Goal: Task Accomplishment & Management: Use online tool/utility

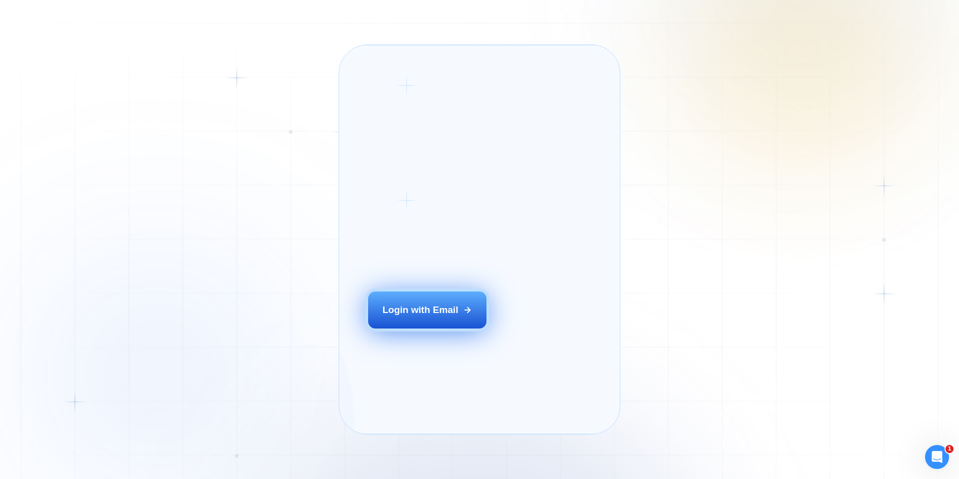
click at [473, 325] on button "Login with Email" at bounding box center [427, 309] width 119 height 37
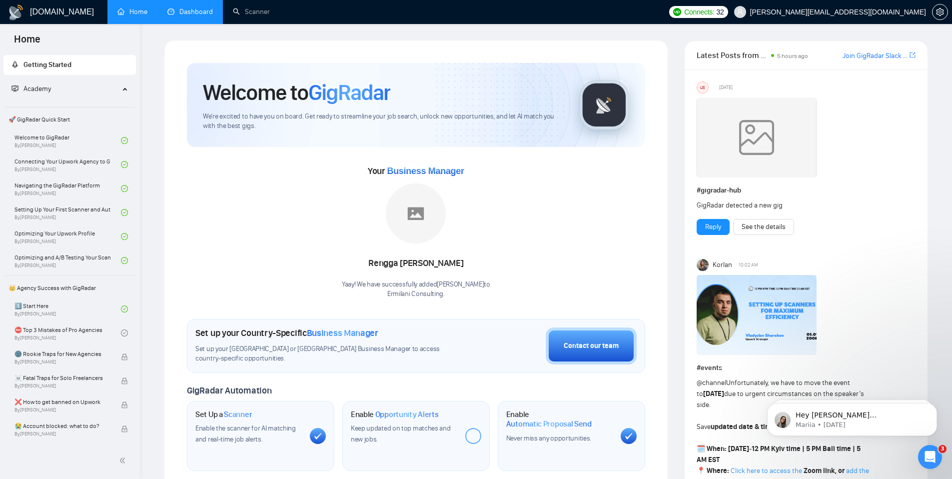
click at [195, 7] on link "Dashboard" at bounding box center [189, 11] width 45 height 8
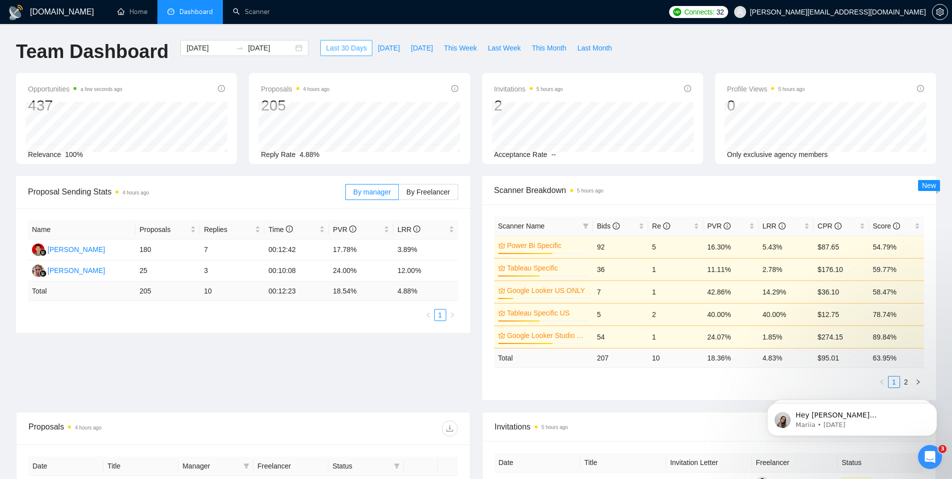
click at [343, 48] on span "Last 30 Days" at bounding box center [346, 47] width 41 height 11
click at [598, 48] on span "Last Month" at bounding box center [594, 47] width 34 height 11
type input "[DATE]"
click at [566, 51] on span "This Month" at bounding box center [549, 47] width 34 height 11
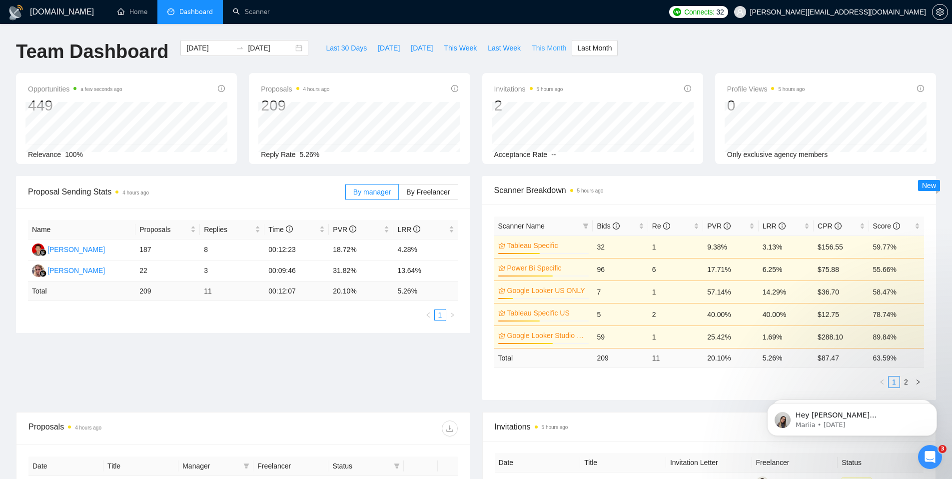
type input "[DATE]"
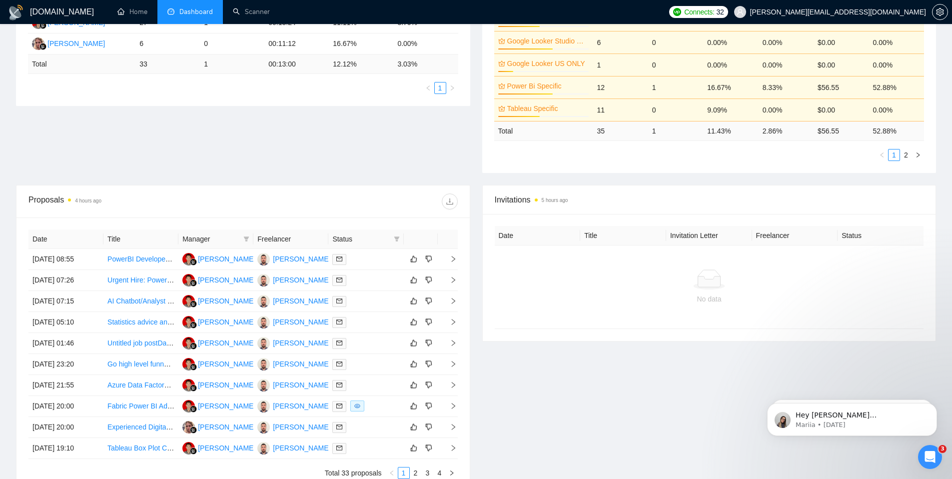
scroll to position [278, 0]
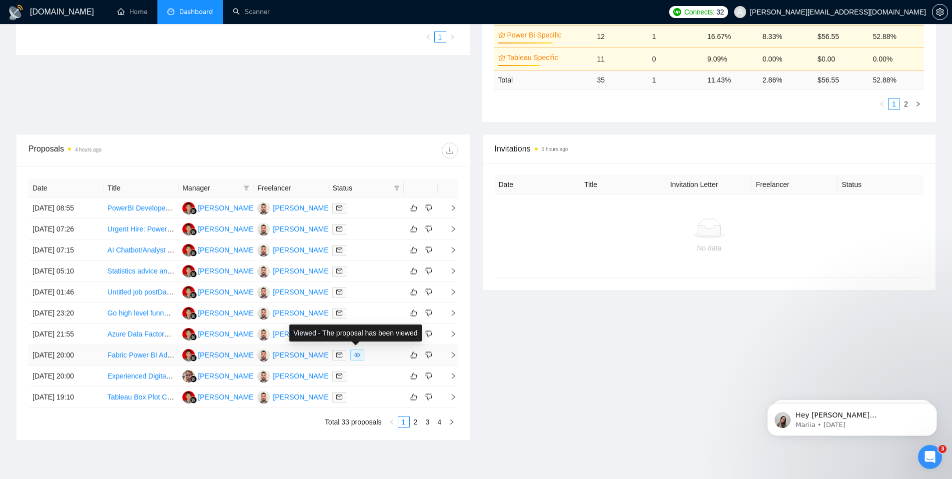
click at [358, 356] on icon "eye" at bounding box center [357, 355] width 6 height 6
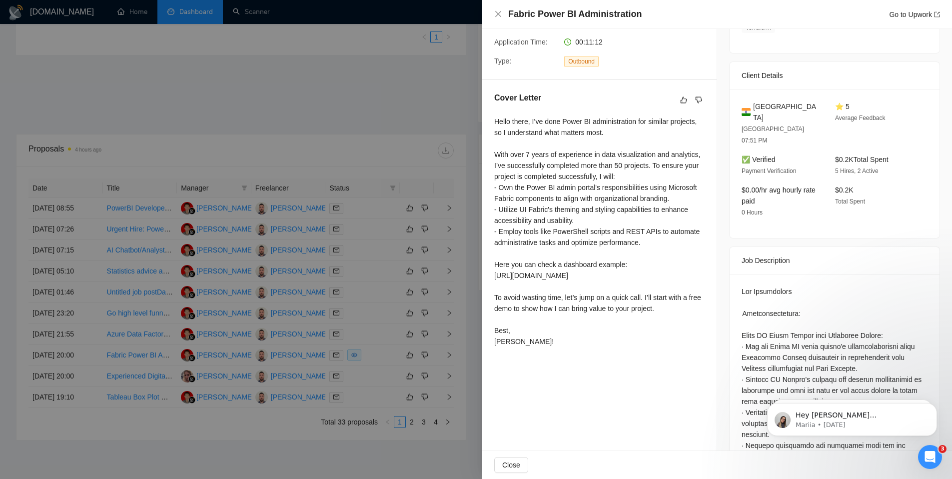
scroll to position [206, 0]
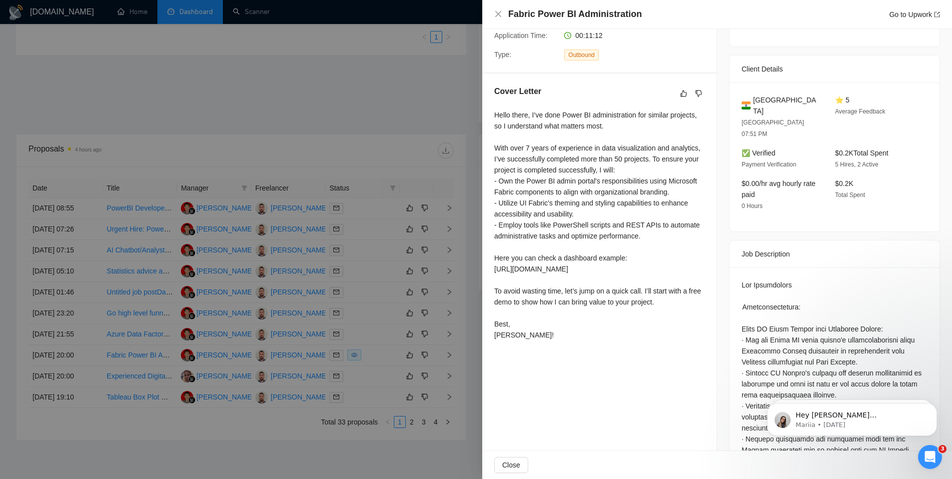
click at [457, 342] on div at bounding box center [476, 239] width 952 height 479
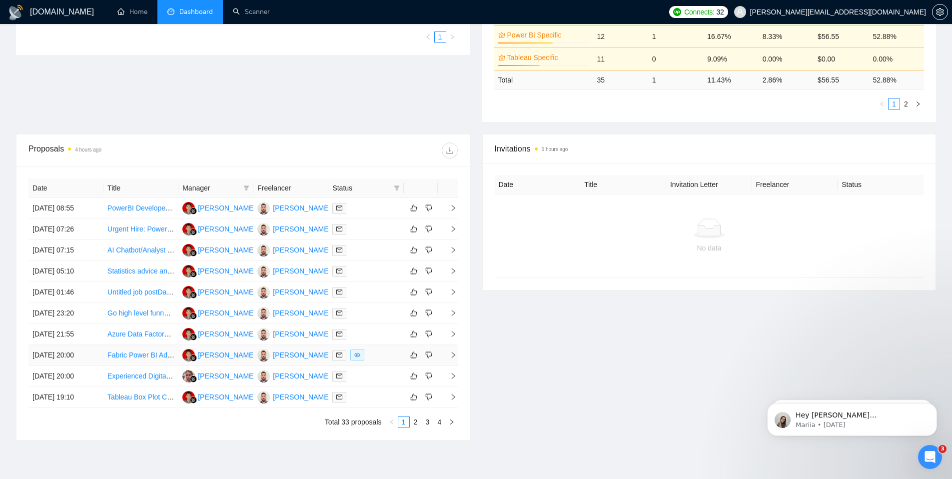
scroll to position [0, 0]
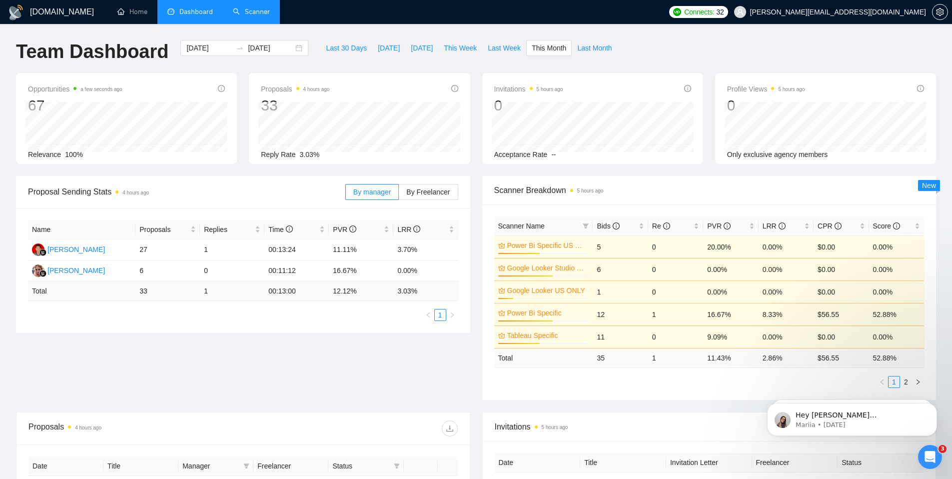
click at [259, 16] on link "Scanner" at bounding box center [251, 11] width 37 height 8
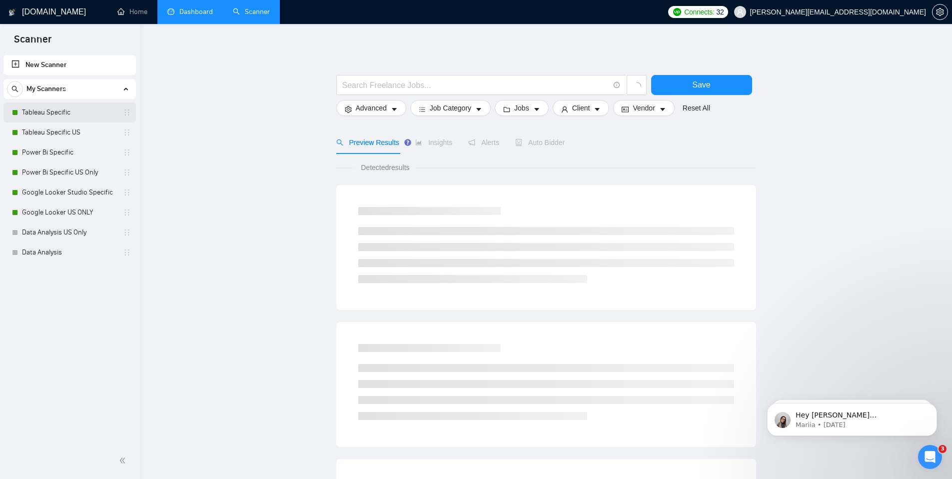
click at [72, 111] on link "Tableau Specific" at bounding box center [69, 112] width 95 height 20
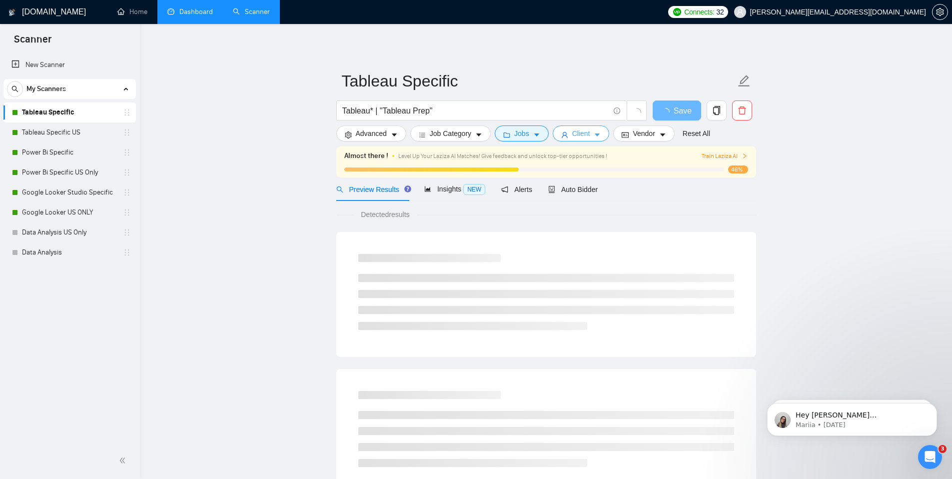
click at [590, 133] on span "Client" at bounding box center [581, 133] width 18 height 11
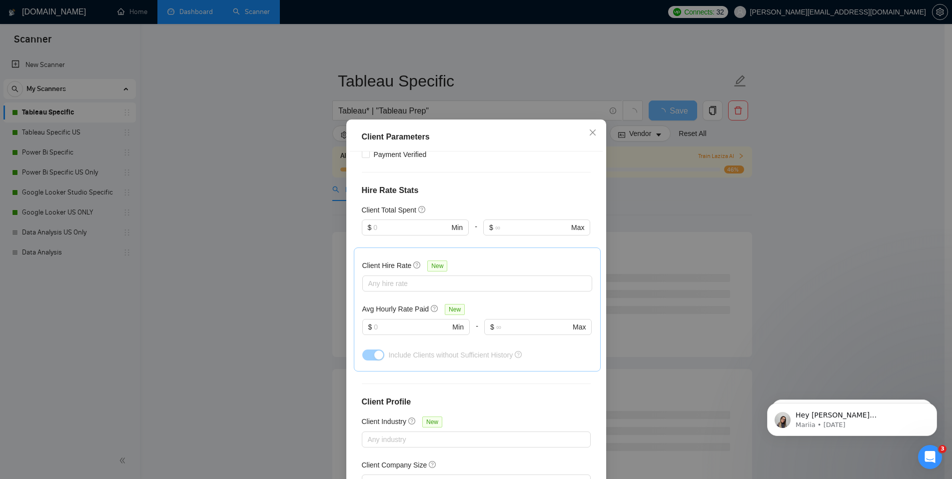
scroll to position [288, 0]
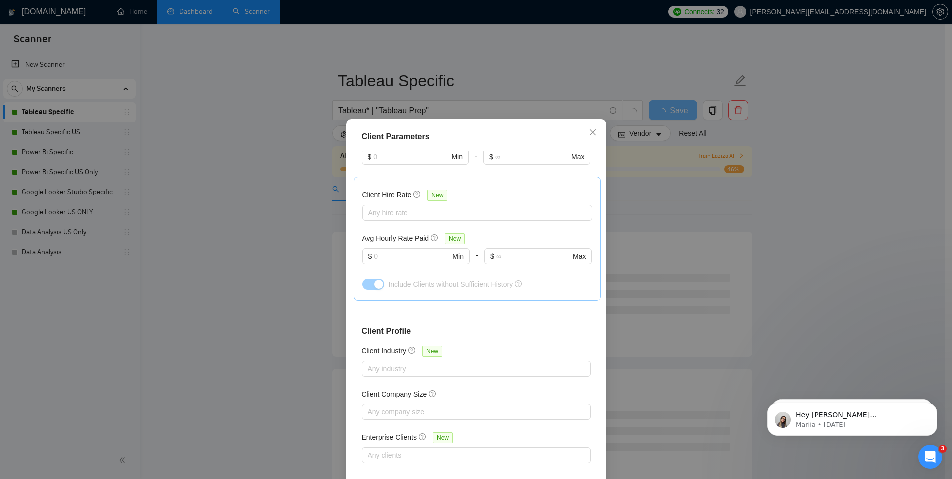
click at [665, 224] on div "Client Parameters Client Location Include Client Countries Select Exclude Clien…" at bounding box center [476, 239] width 952 height 479
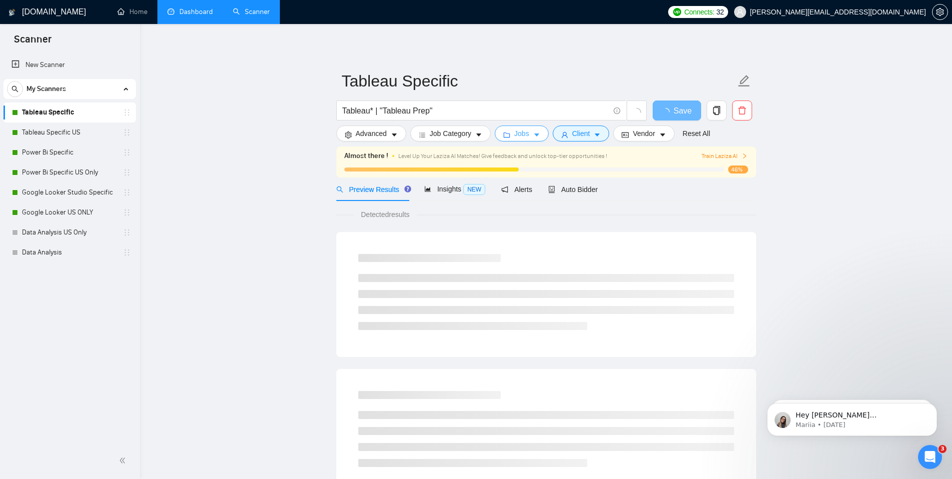
click at [525, 138] on button "Jobs" at bounding box center [522, 133] width 54 height 16
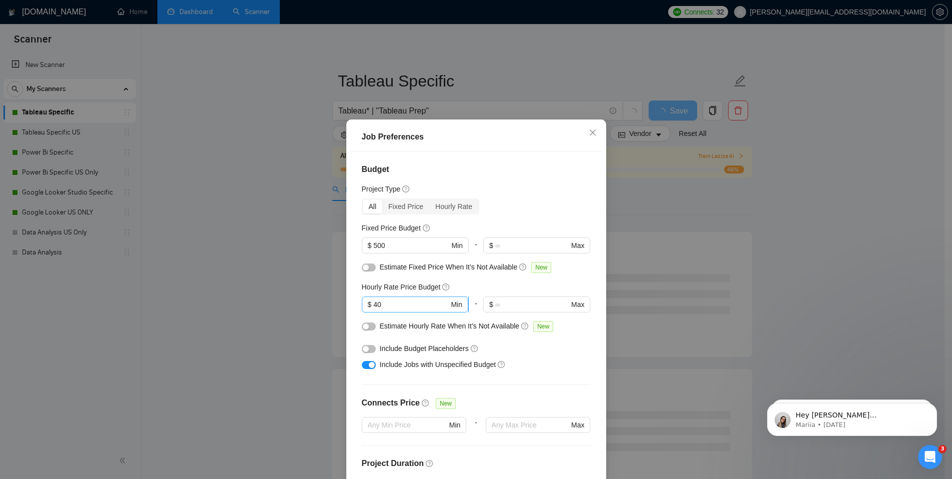
click at [403, 305] on input "40" at bounding box center [410, 304] width 75 height 11
drag, startPoint x: 397, startPoint y: 302, endPoint x: 364, endPoint y: 301, distance: 32.5
click at [365, 301] on span "$ 40 Min" at bounding box center [415, 304] width 106 height 16
type input "60"
click at [499, 289] on div "Hourly Rate Price Budget" at bounding box center [476, 286] width 229 height 11
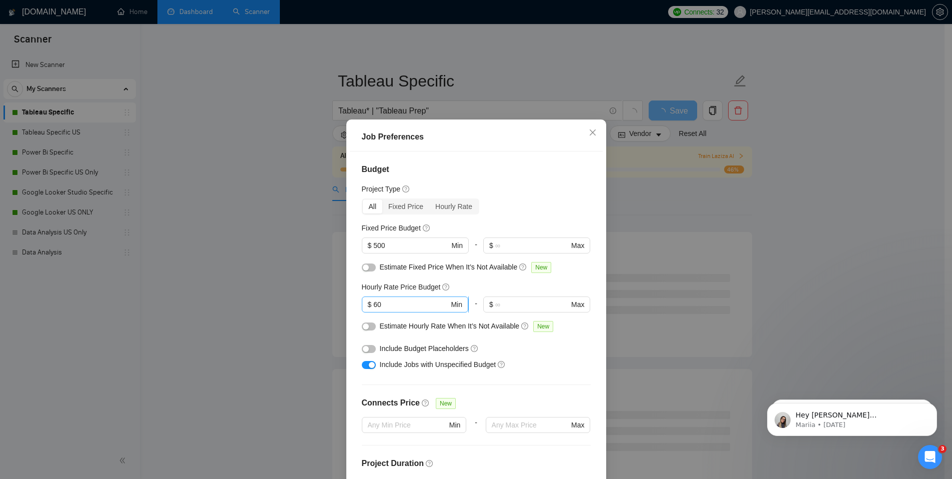
click at [383, 303] on input "60" at bounding box center [410, 304] width 75 height 11
click at [362, 308] on span "$ 60 Min" at bounding box center [415, 304] width 106 height 16
click at [431, 306] on input "60" at bounding box center [410, 304] width 75 height 11
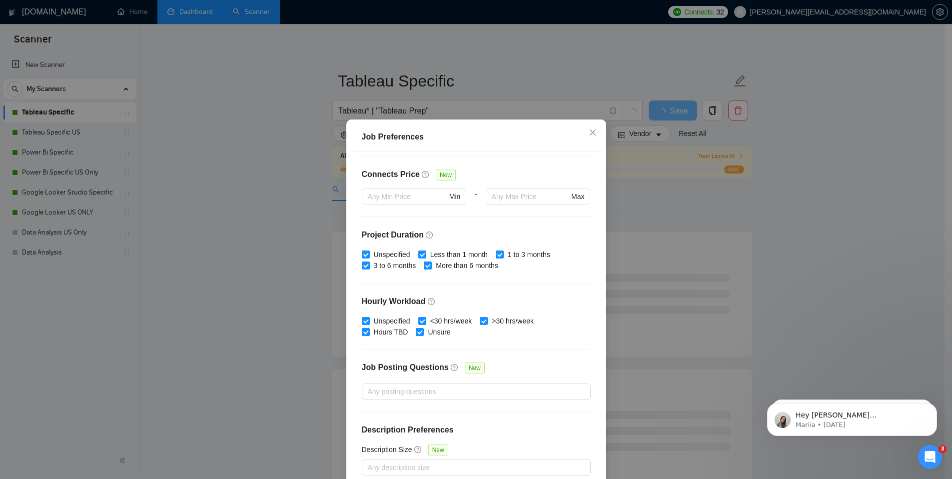
scroll to position [52, 0]
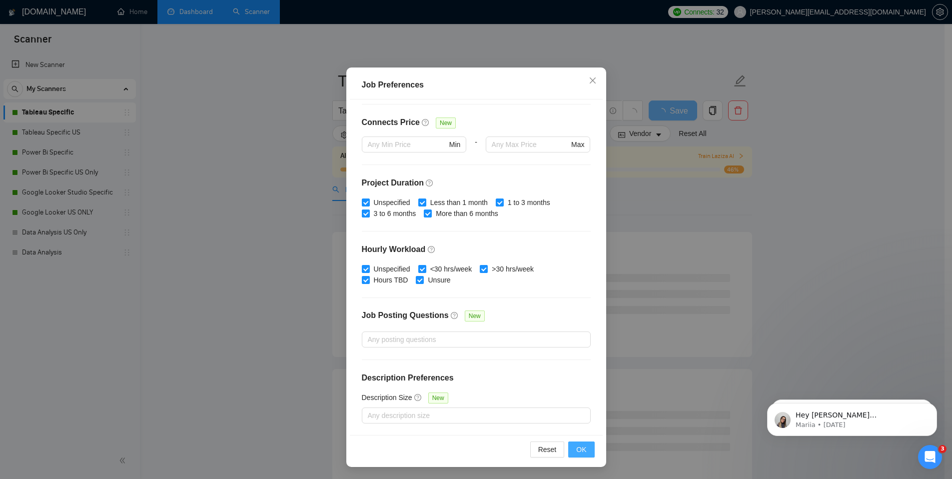
click at [572, 452] on button "OK" at bounding box center [581, 449] width 26 height 16
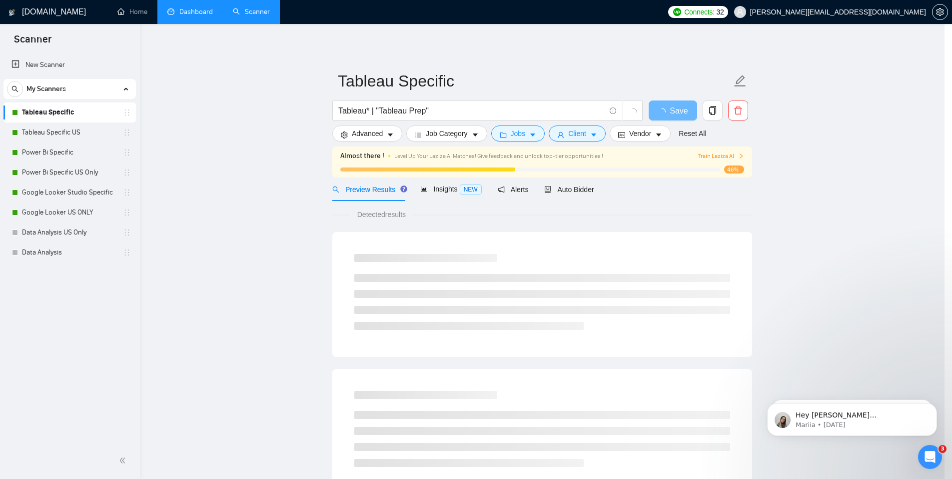
scroll to position [0, 0]
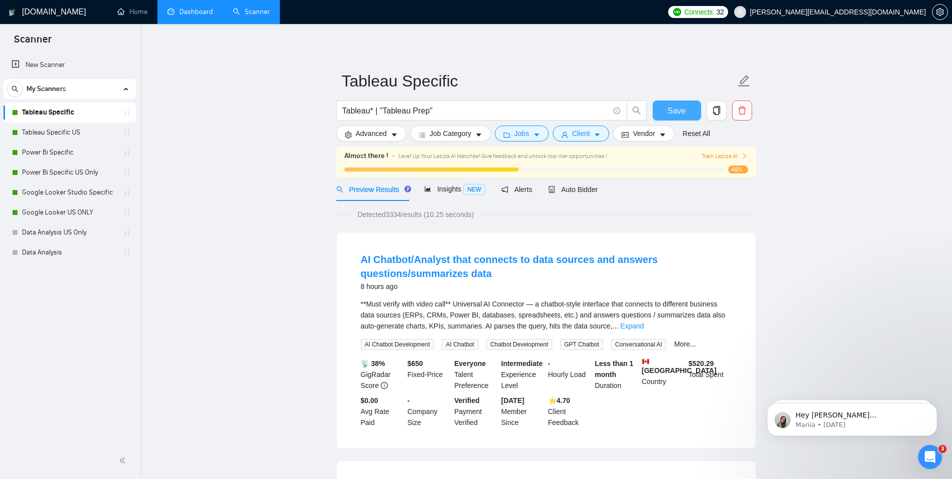
click at [677, 105] on span "Save" at bounding box center [677, 110] width 18 height 12
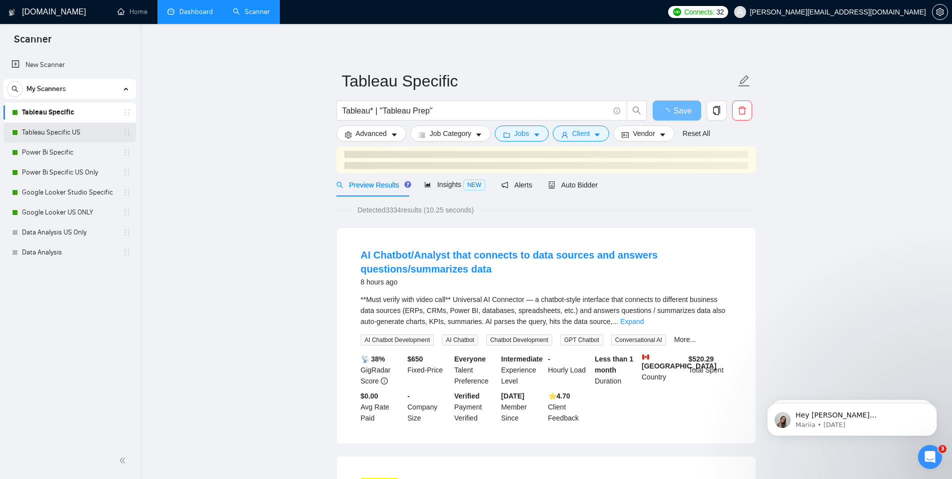
click at [37, 130] on link "Tableau Specific US" at bounding box center [69, 132] width 95 height 20
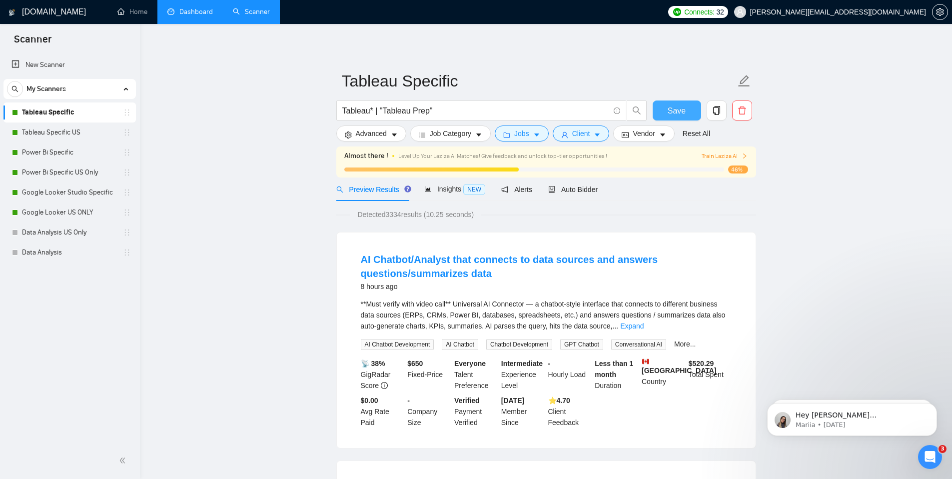
click at [677, 114] on span "Save" at bounding box center [677, 110] width 18 height 12
click at [71, 131] on link "Tableau Specific US" at bounding box center [69, 132] width 95 height 20
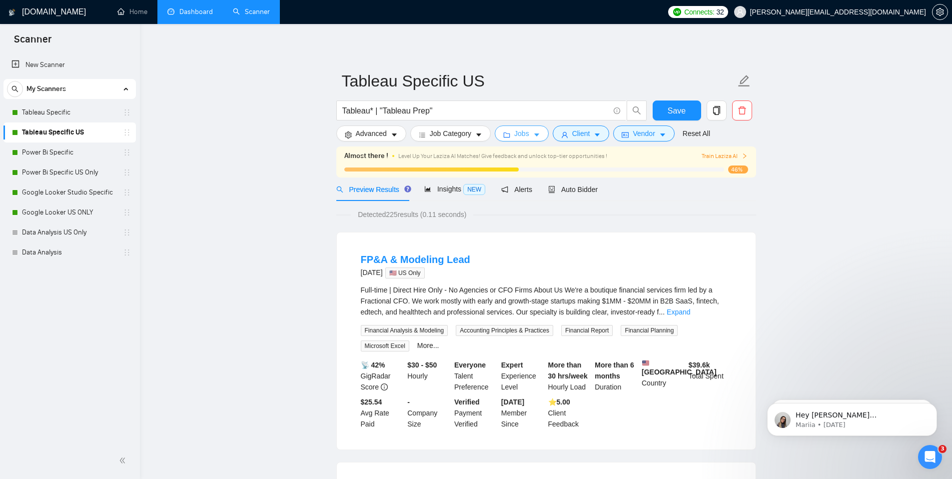
click at [524, 137] on span "Jobs" at bounding box center [521, 133] width 15 height 11
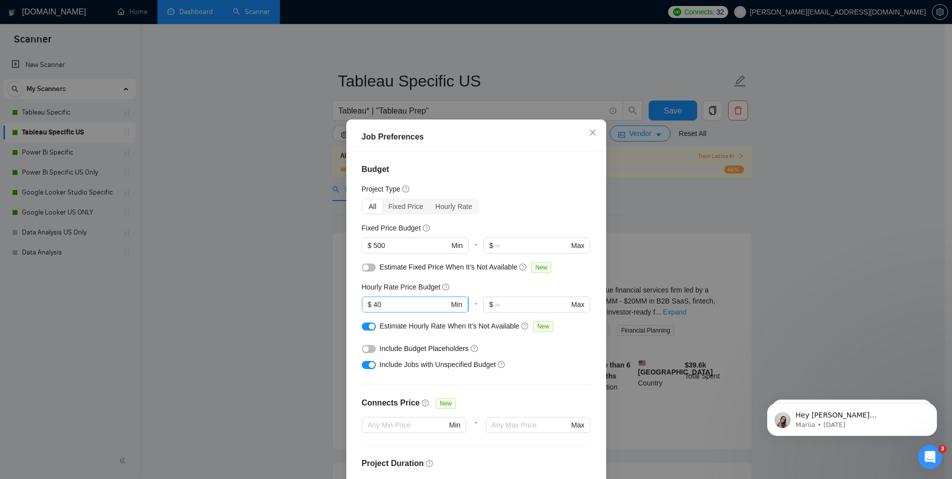
click at [396, 302] on input "40" at bounding box center [410, 304] width 75 height 11
type input "4"
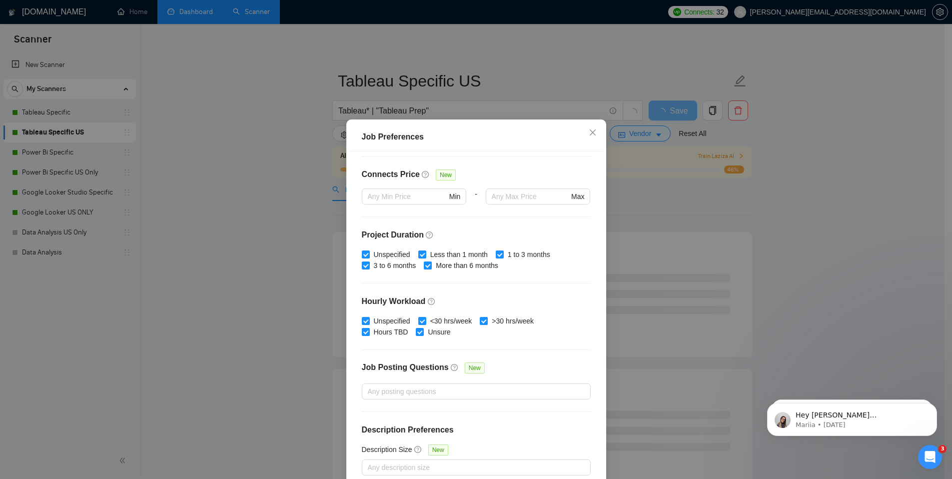
scroll to position [51, 0]
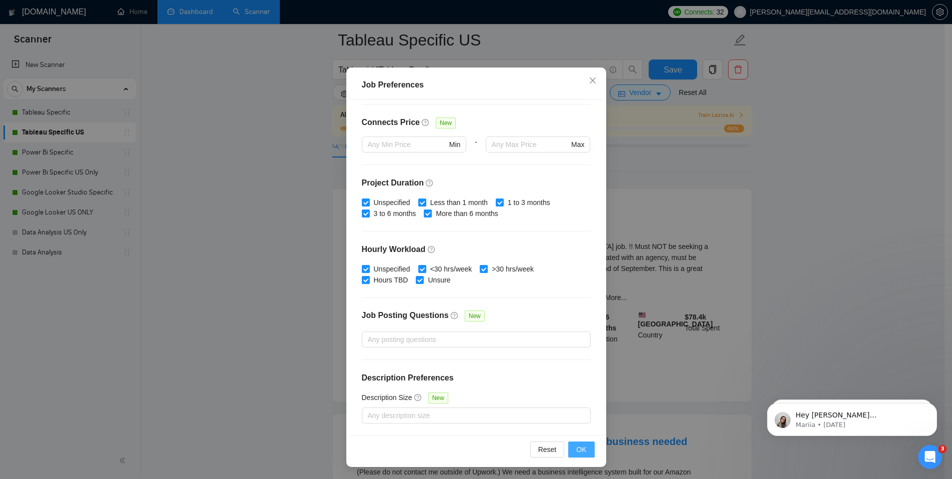
type input "60"
click at [572, 442] on button "OK" at bounding box center [581, 449] width 26 height 16
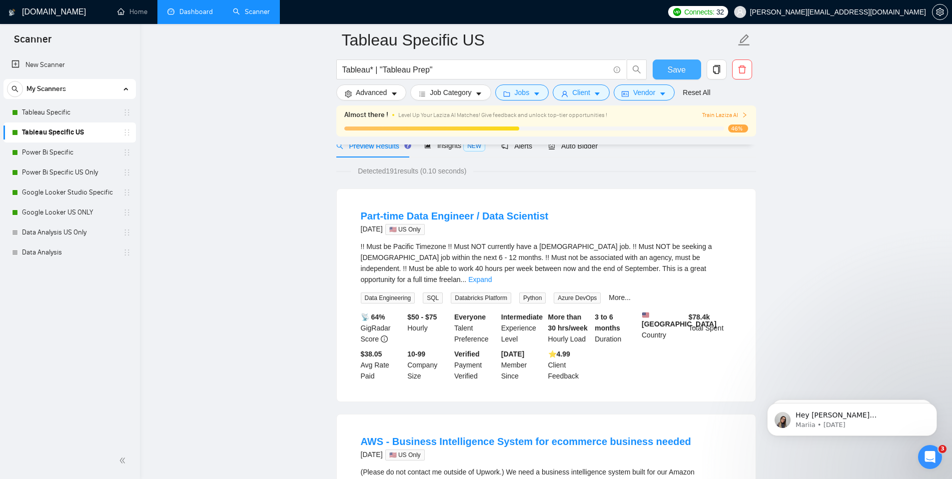
click at [665, 65] on button "Save" at bounding box center [677, 69] width 48 height 20
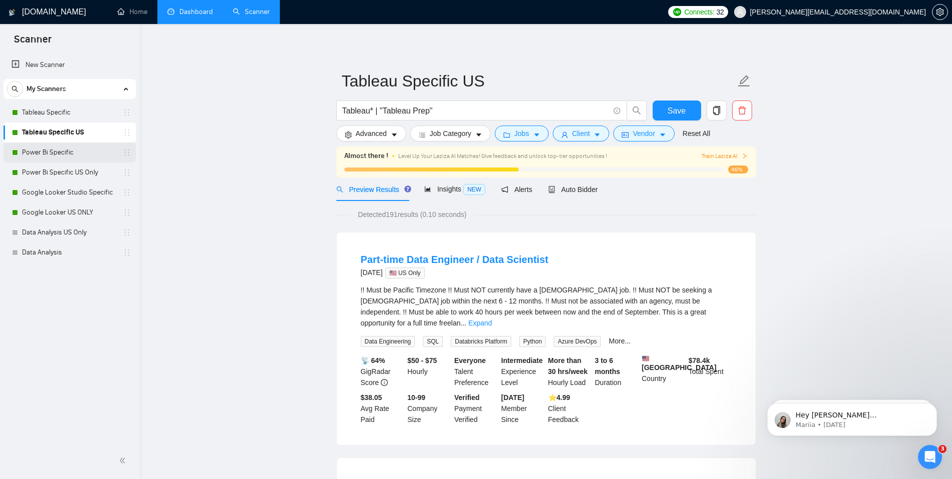
click at [75, 151] on link "Power Bi Specific" at bounding box center [69, 152] width 95 height 20
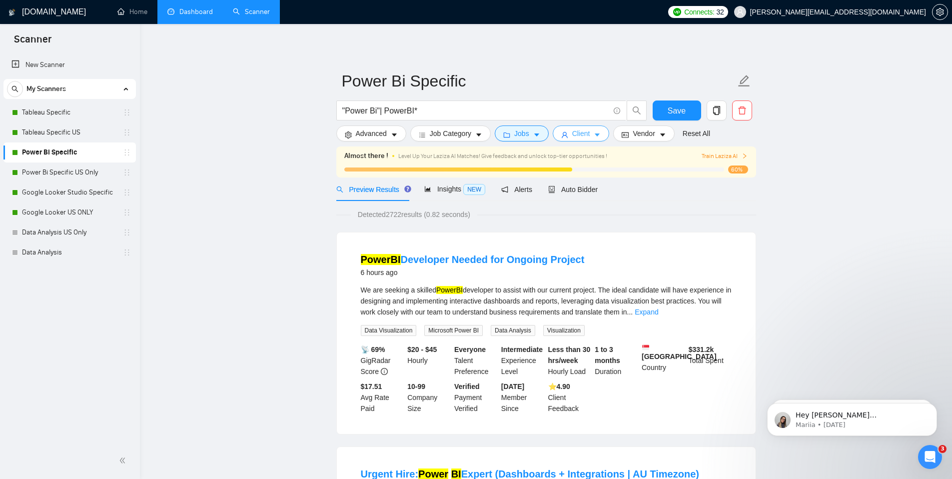
click at [568, 136] on icon "user" at bounding box center [564, 134] width 7 height 7
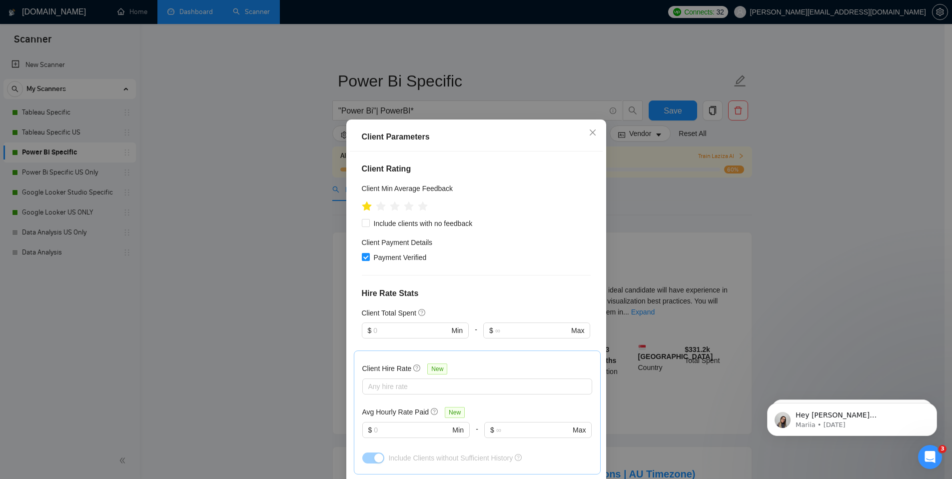
scroll to position [127, 0]
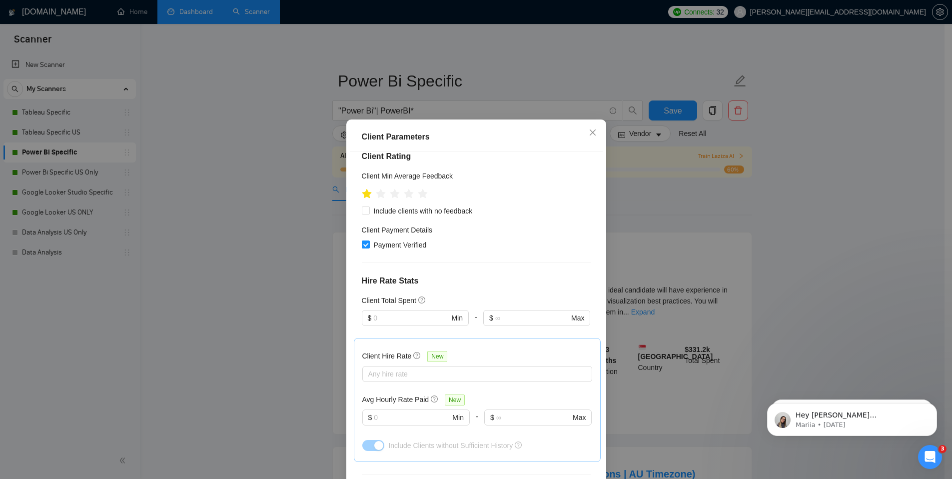
click at [606, 210] on div "Client Parameters Client Location Include Client Countries Select Exclude Clien…" at bounding box center [476, 239] width 952 height 479
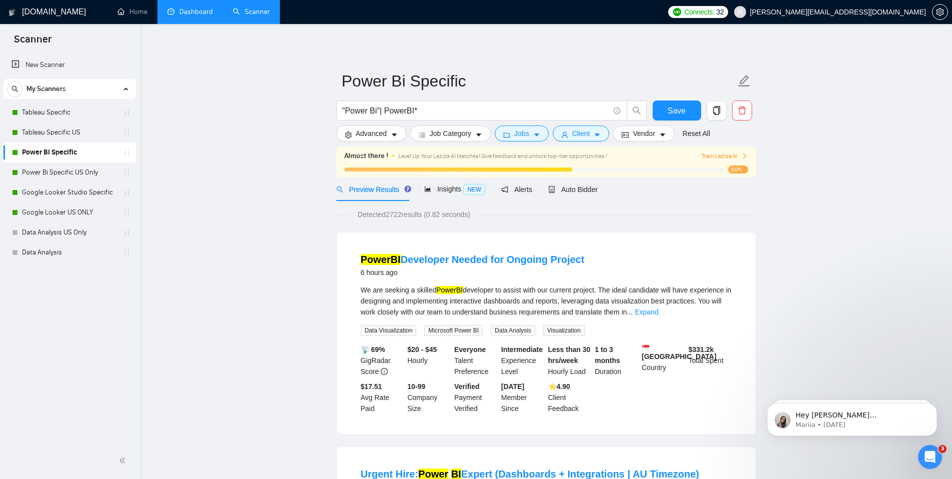
click at [523, 141] on form "Power Bi Specific "Power Bi"| PowerBI* Save Advanced Job Category Jobs Client V…" at bounding box center [546, 105] width 420 height 81
click at [526, 136] on span "Jobs" at bounding box center [521, 133] width 15 height 11
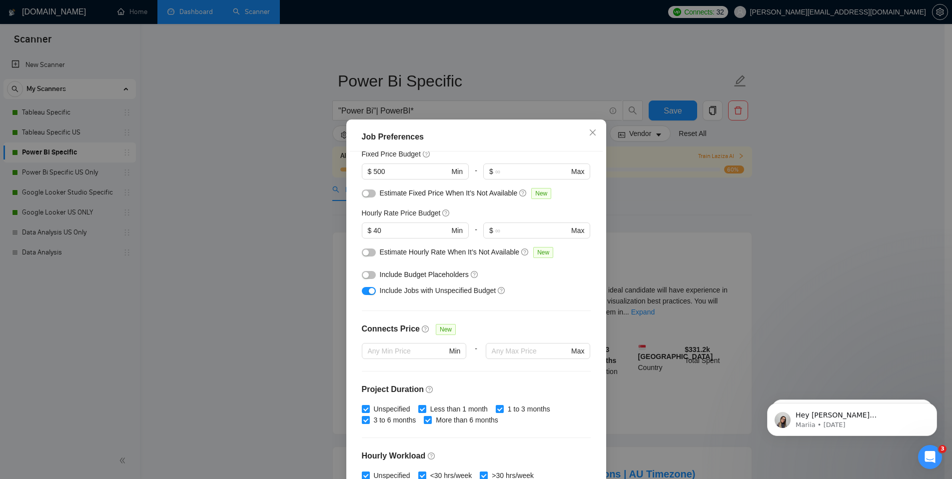
scroll to position [0, 0]
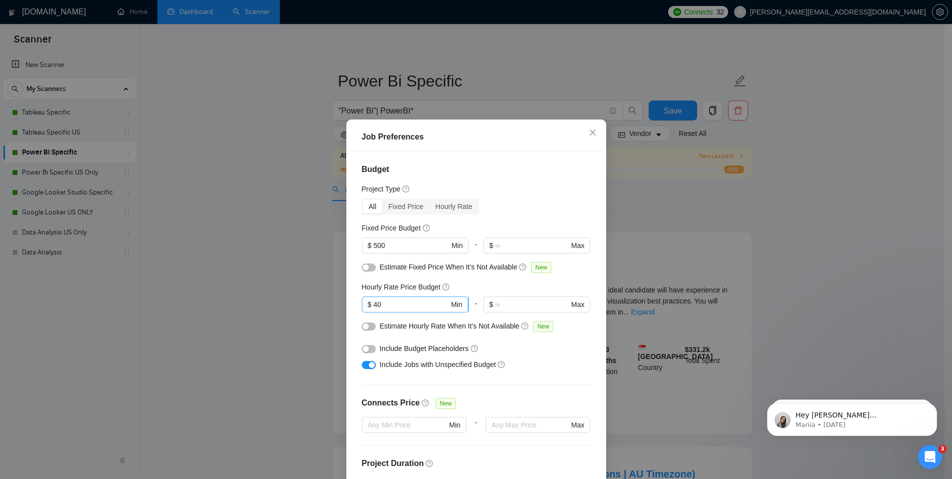
click at [393, 299] on input "40" at bounding box center [410, 304] width 75 height 11
type input "4"
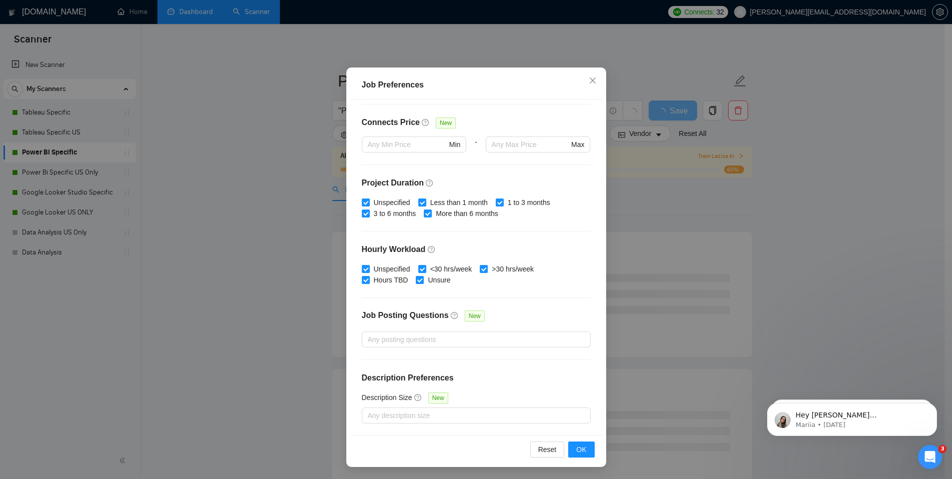
scroll to position [154, 0]
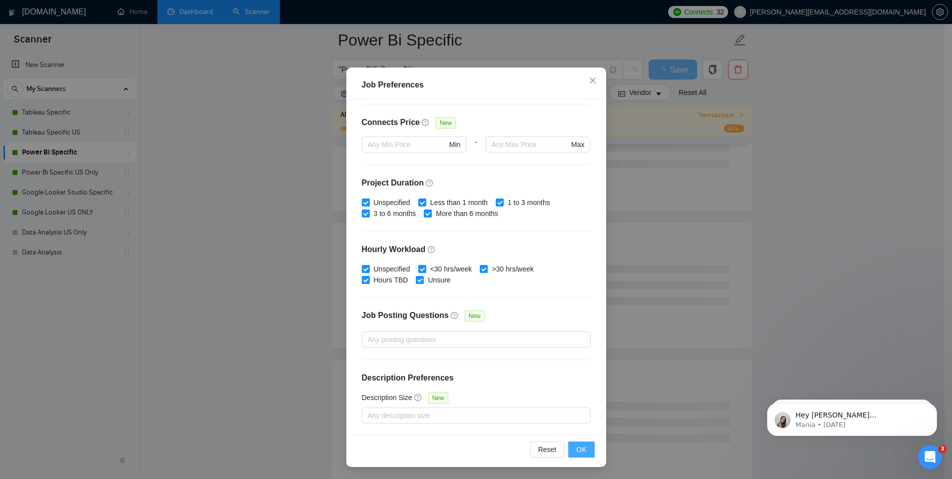
type input "60"
click at [577, 451] on span "OK" at bounding box center [581, 449] width 10 height 11
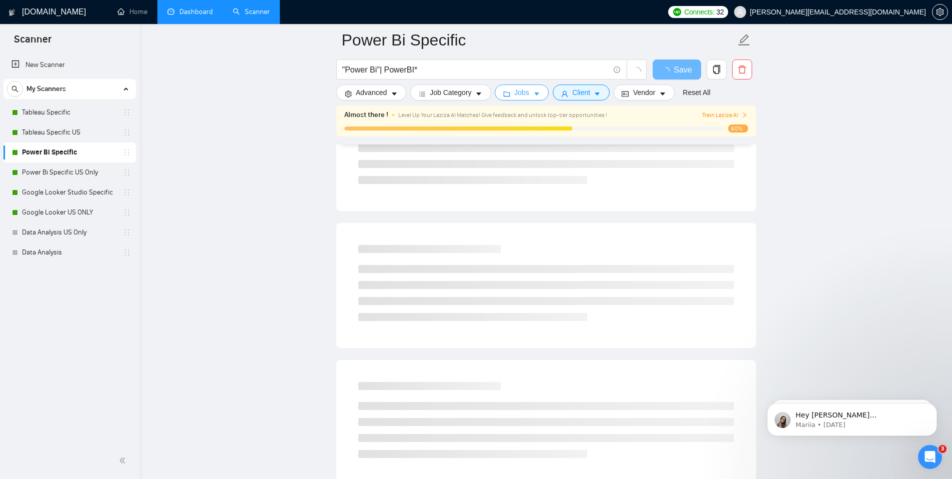
scroll to position [0, 0]
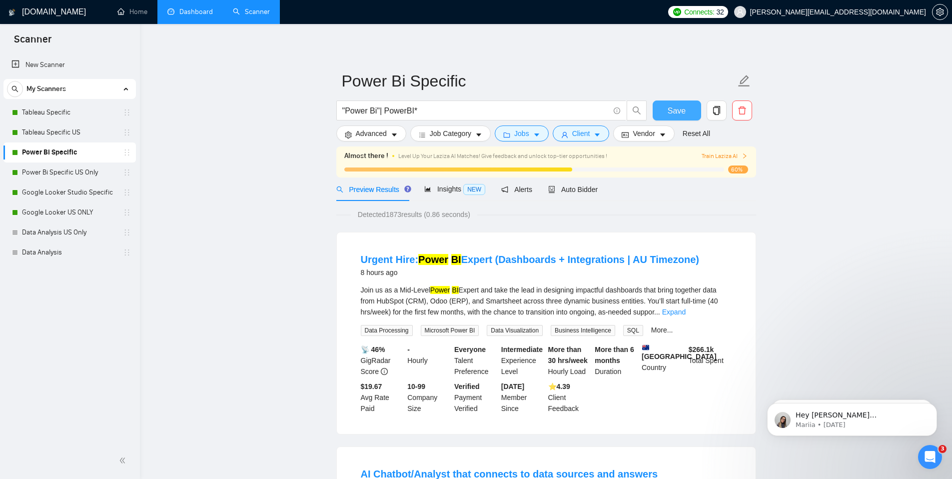
click at [662, 110] on button "Save" at bounding box center [677, 110] width 48 height 20
click at [456, 185] on span "Insights NEW" at bounding box center [454, 189] width 61 height 8
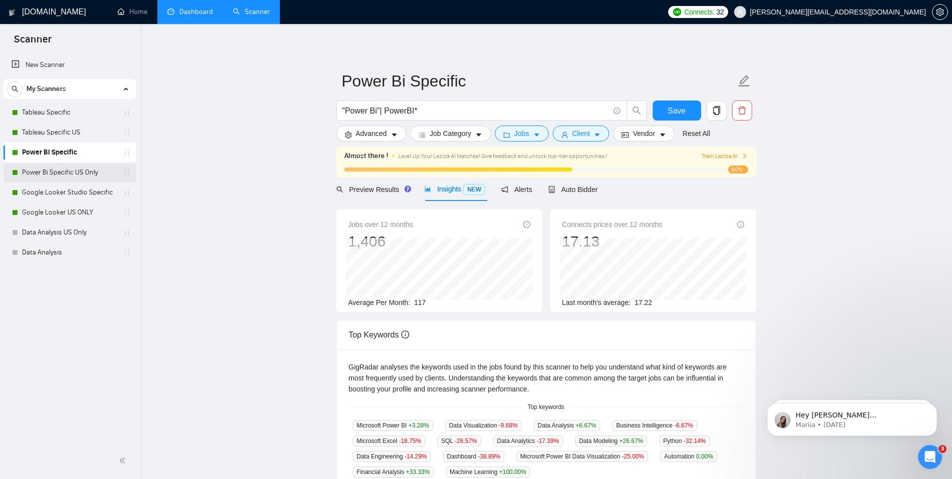
click at [74, 178] on link "Power Bi Specific US Only" at bounding box center [69, 172] width 95 height 20
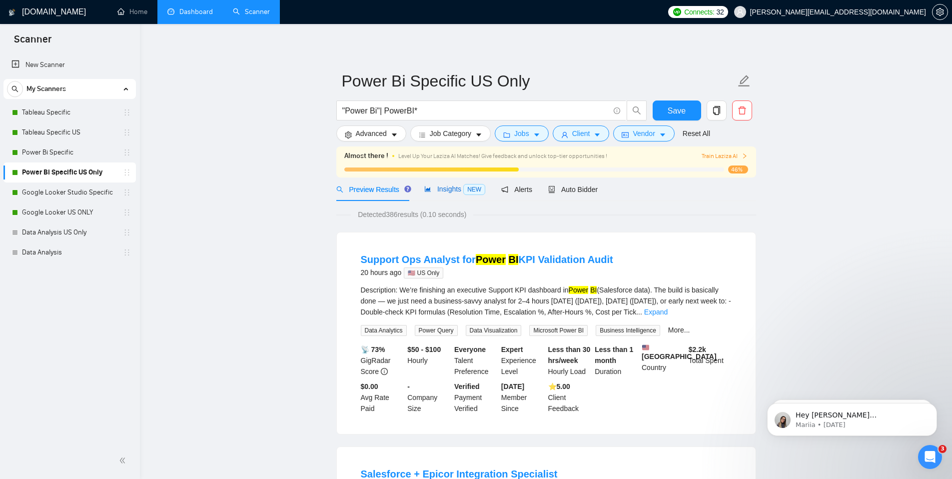
click at [466, 186] on span "NEW" at bounding box center [474, 189] width 22 height 11
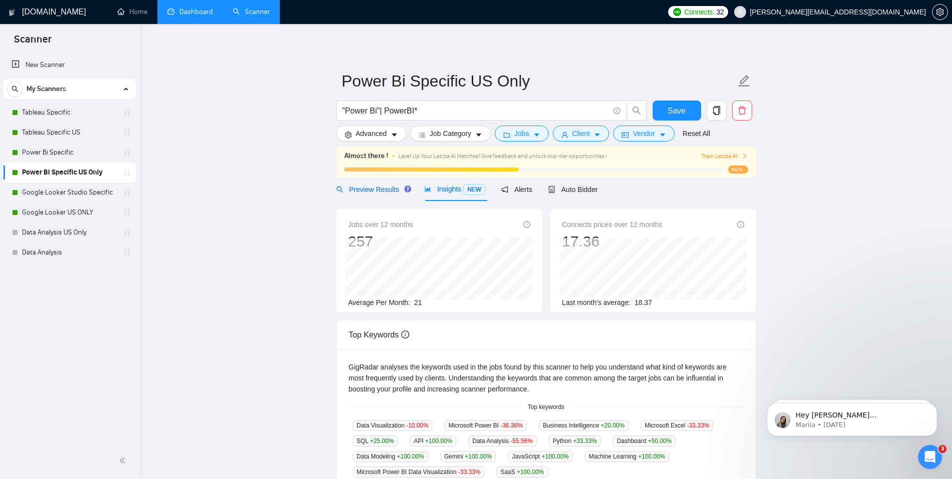
click at [383, 188] on span "Preview Results" at bounding box center [372, 189] width 72 height 8
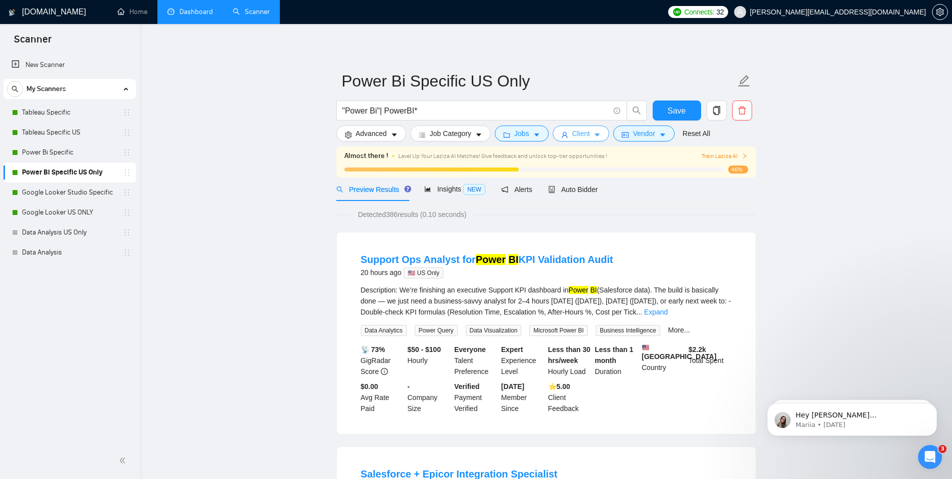
click at [600, 133] on icon "caret-down" at bounding box center [597, 134] width 7 height 7
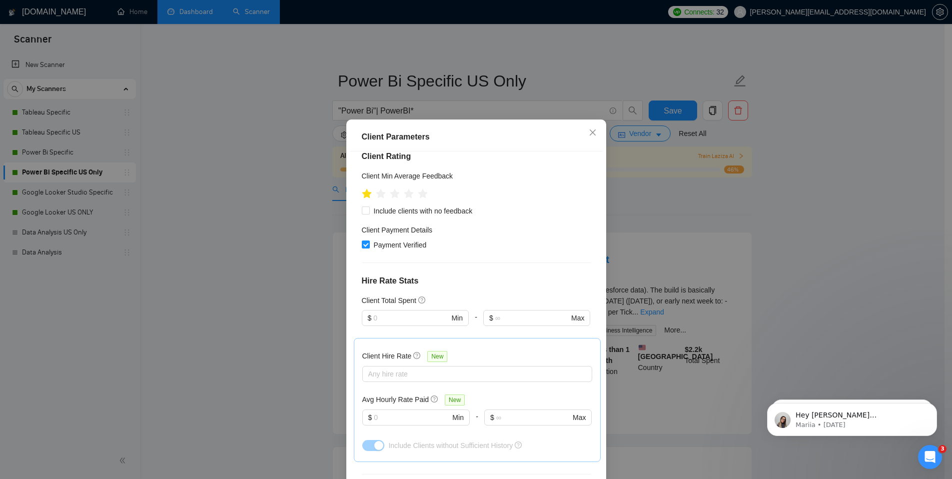
scroll to position [288, 0]
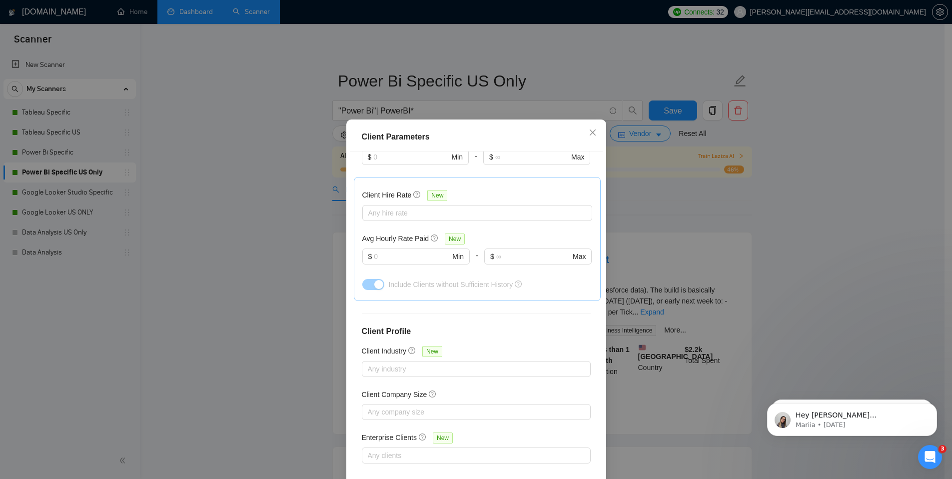
drag, startPoint x: 682, startPoint y: 210, endPoint x: 631, endPoint y: 198, distance: 53.4
click at [680, 212] on div "Client Parameters Client Location Include Client Countries Select Exclude Clien…" at bounding box center [476, 239] width 952 height 479
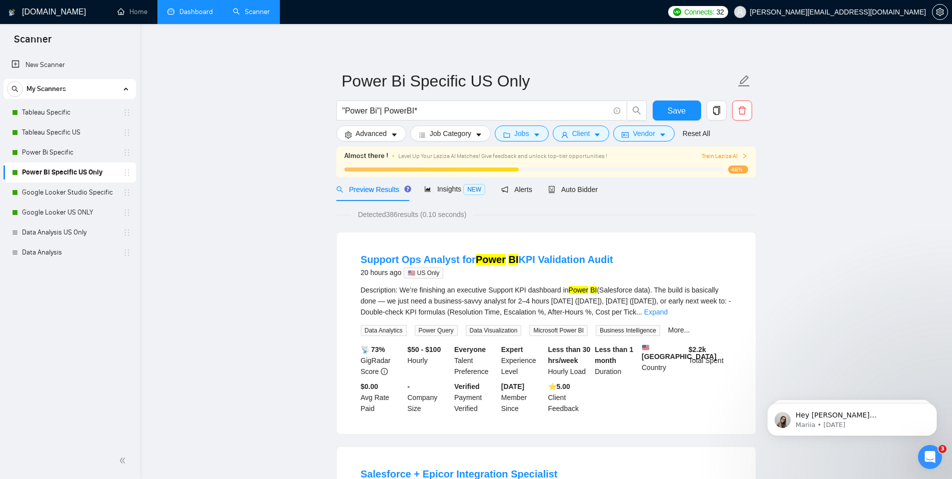
click at [539, 143] on form "Power Bi Specific US Only "Power Bi"| PowerBI* Save Advanced Job Category Jobs …" at bounding box center [546, 105] width 420 height 81
click at [534, 134] on button "Jobs" at bounding box center [522, 133] width 54 height 16
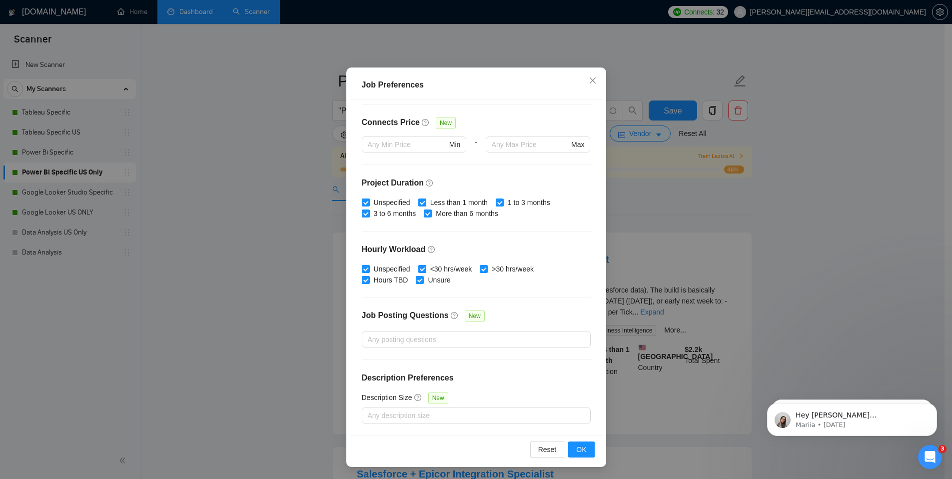
scroll to position [57, 0]
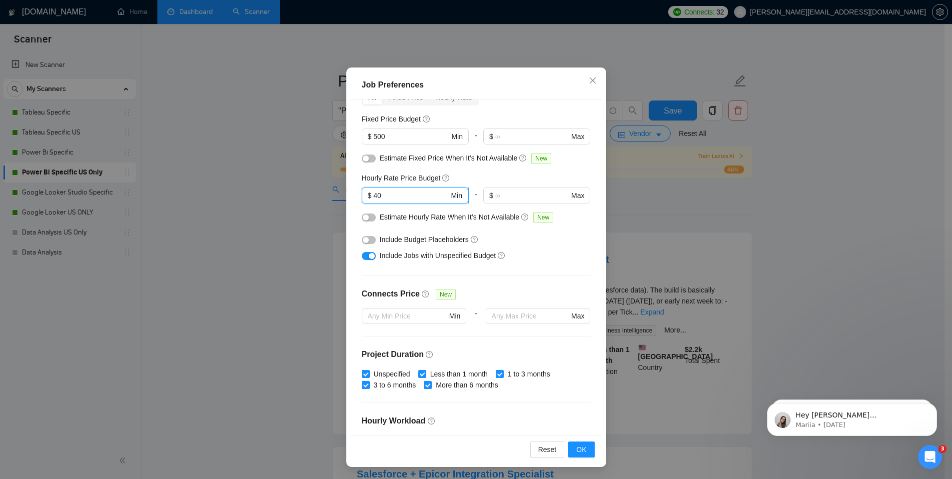
drag, startPoint x: 392, startPoint y: 199, endPoint x: 372, endPoint y: 194, distance: 21.2
click at [373, 194] on input "40" at bounding box center [410, 195] width 75 height 11
type input "60"
click at [585, 451] on button "OK" at bounding box center [581, 449] width 26 height 16
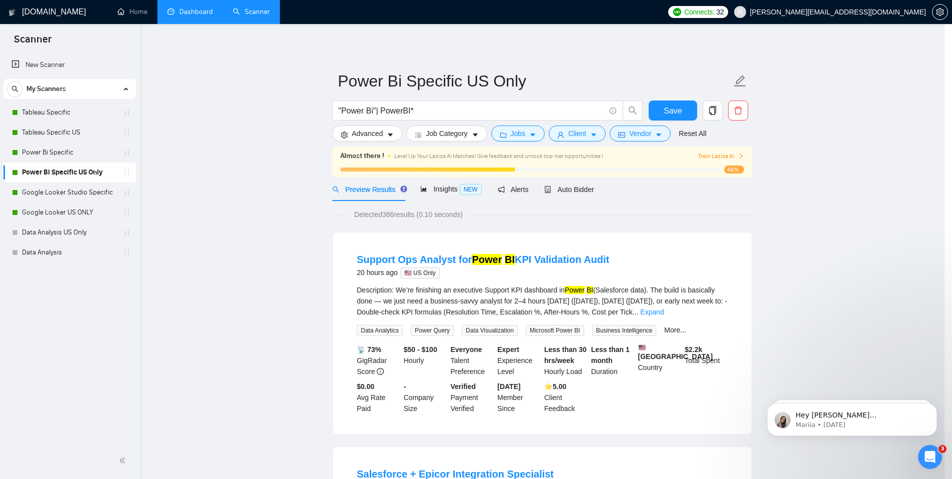
scroll to position [0, 0]
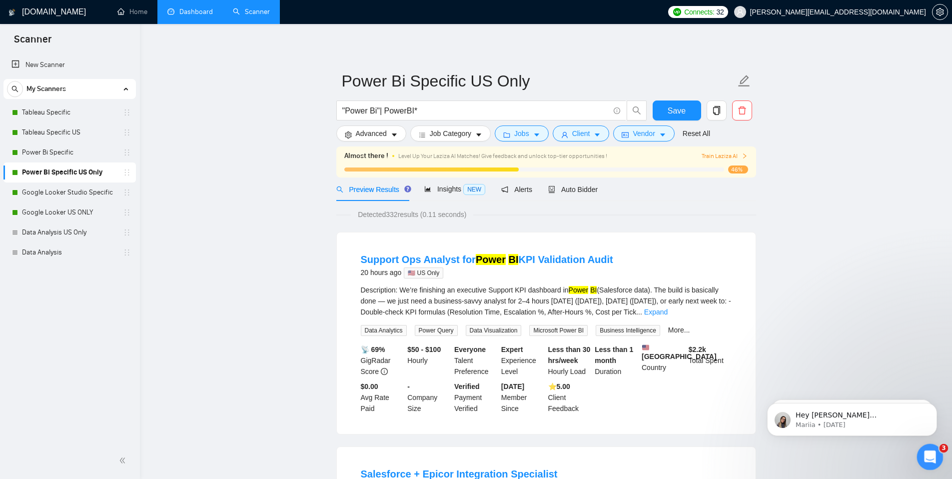
click at [929, 459] on icon "Open Intercom Messenger" at bounding box center [928, 455] width 16 height 16
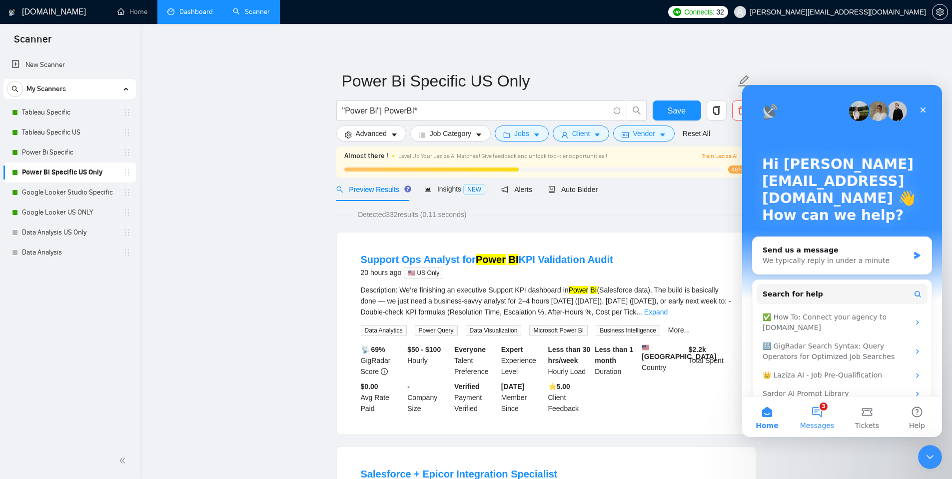
click at [823, 425] on span "Messages" at bounding box center [817, 425] width 34 height 7
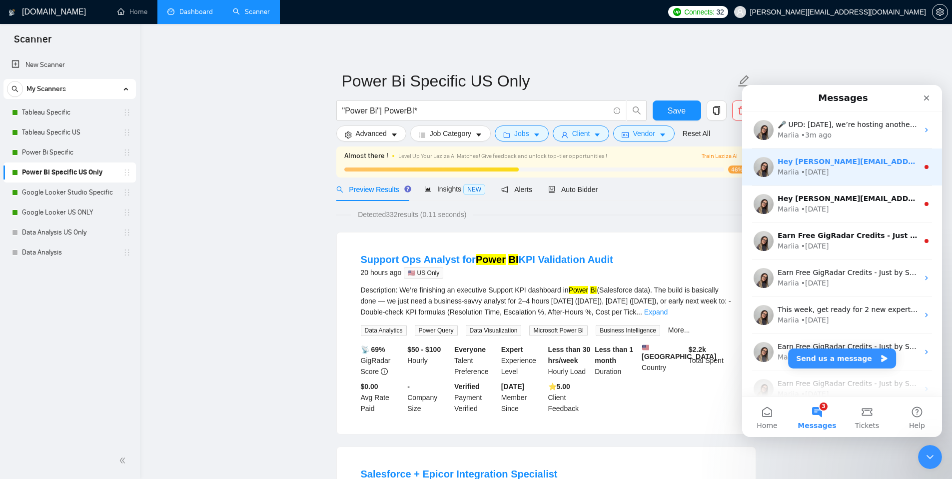
click at [817, 176] on div "• [DATE]" at bounding box center [815, 172] width 28 height 10
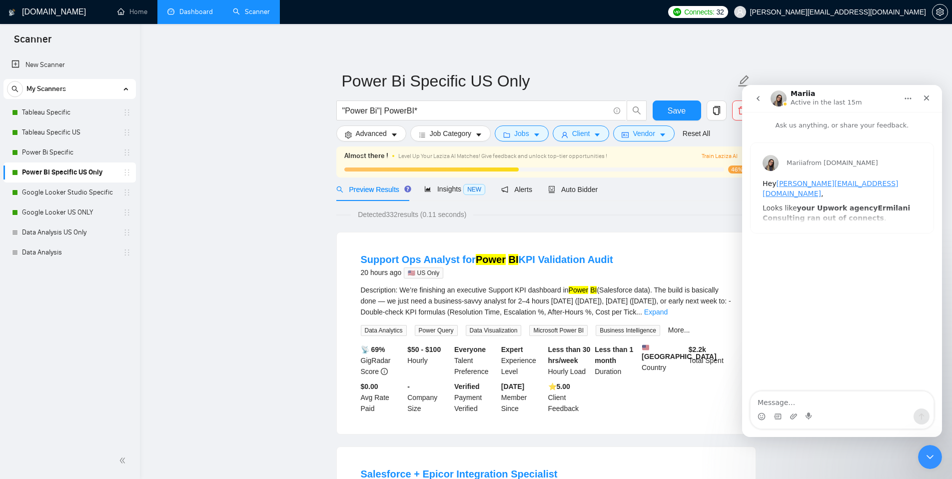
click at [761, 98] on button "go back" at bounding box center [757, 98] width 19 height 19
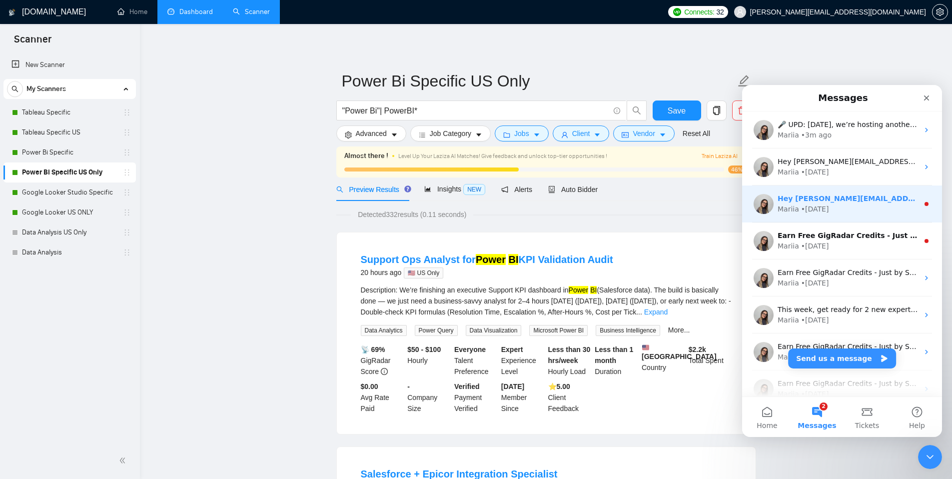
click at [821, 213] on div "• [DATE]" at bounding box center [815, 209] width 28 height 10
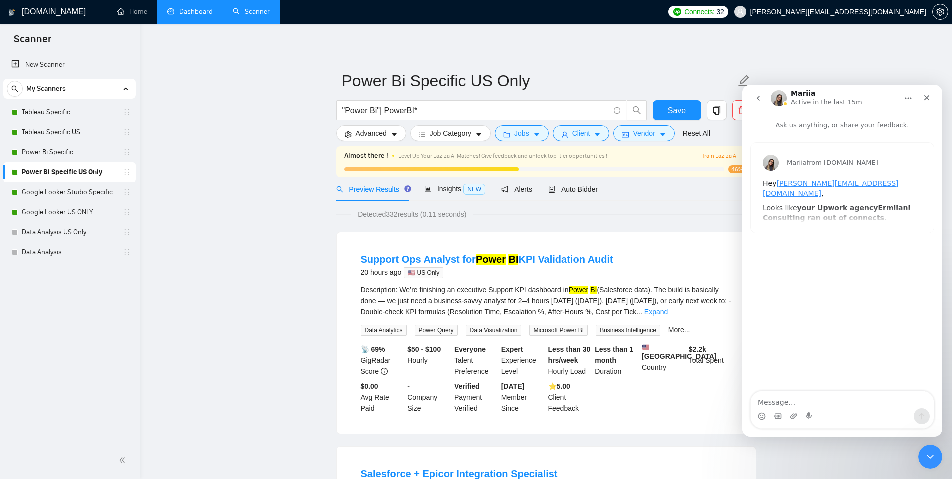
click at [761, 102] on icon "go back" at bounding box center [758, 98] width 8 height 8
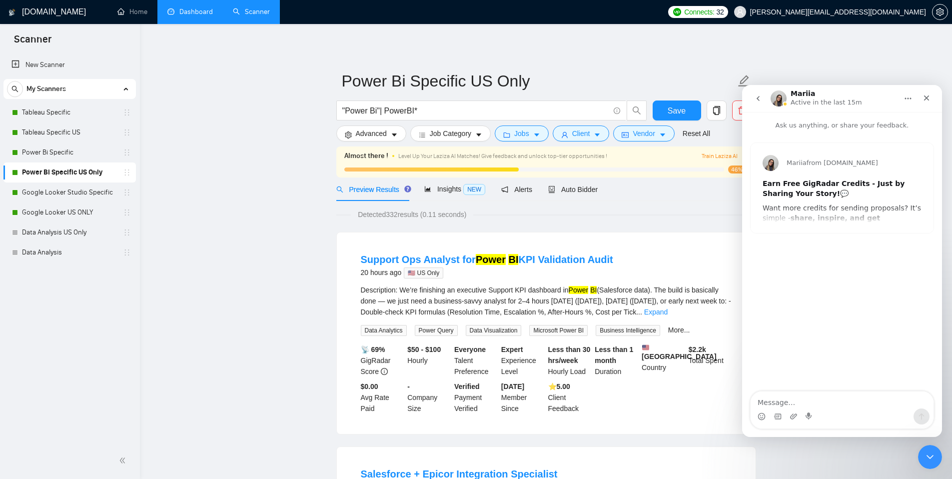
click at [764, 110] on nav "Mariia Active in the last 15m" at bounding box center [842, 98] width 200 height 27
click at [766, 95] on button "go back" at bounding box center [757, 98] width 19 height 19
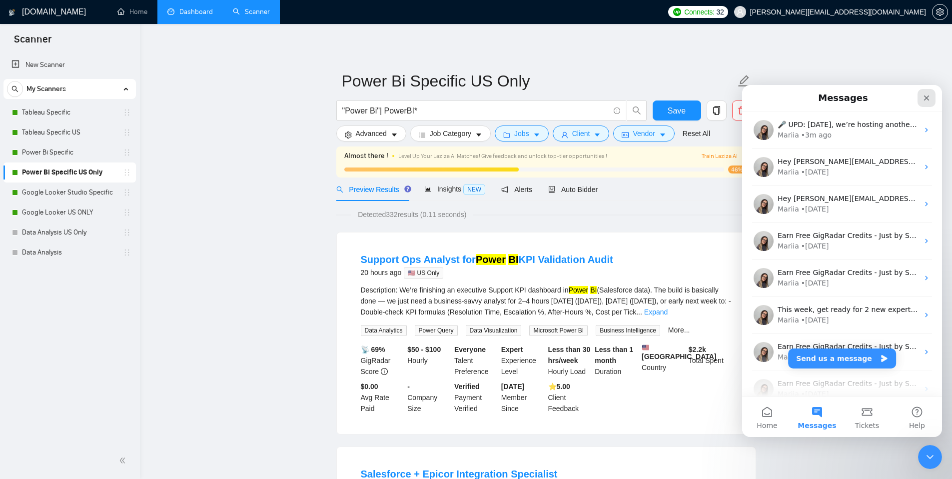
click at [931, 97] on div "Close" at bounding box center [926, 98] width 18 height 18
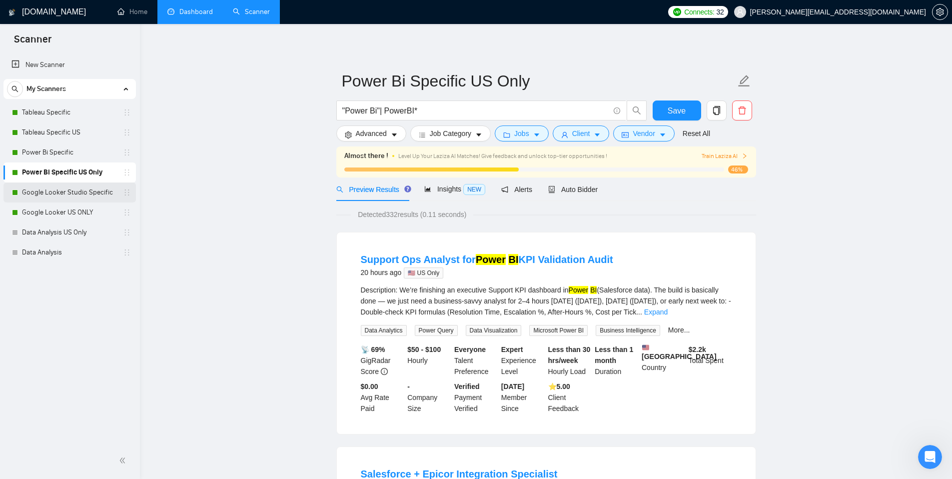
click at [96, 191] on link "Google Looker Studio Specific" at bounding box center [69, 192] width 95 height 20
click at [667, 101] on button "Save" at bounding box center [677, 110] width 48 height 20
click at [74, 193] on link "Google Looker Studio Specific" at bounding box center [69, 192] width 95 height 20
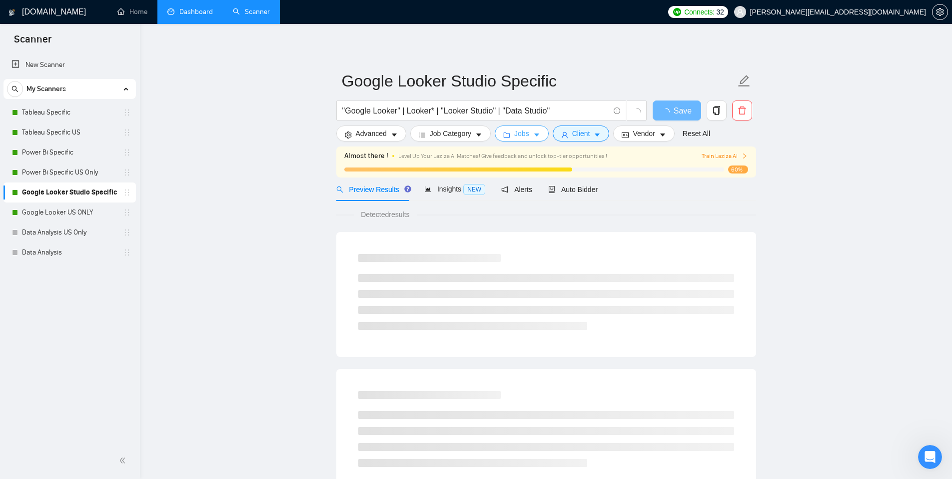
click at [522, 140] on button "Jobs" at bounding box center [522, 133] width 54 height 16
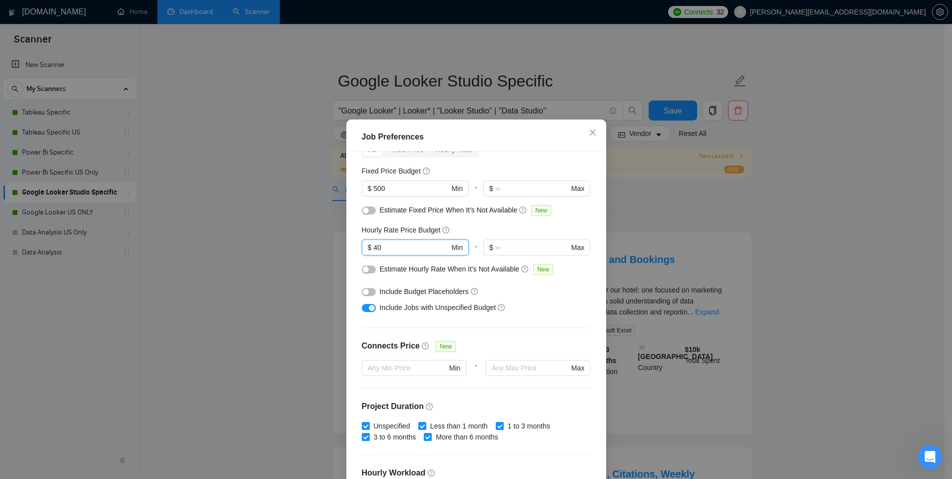
drag, startPoint x: 390, startPoint y: 247, endPoint x: 348, endPoint y: 245, distance: 42.0
click at [350, 245] on div "Budget Project Type All Fixed Price Hourly Rate Fixed Price Budget $ 500 Min - …" at bounding box center [476, 318] width 253 height 335
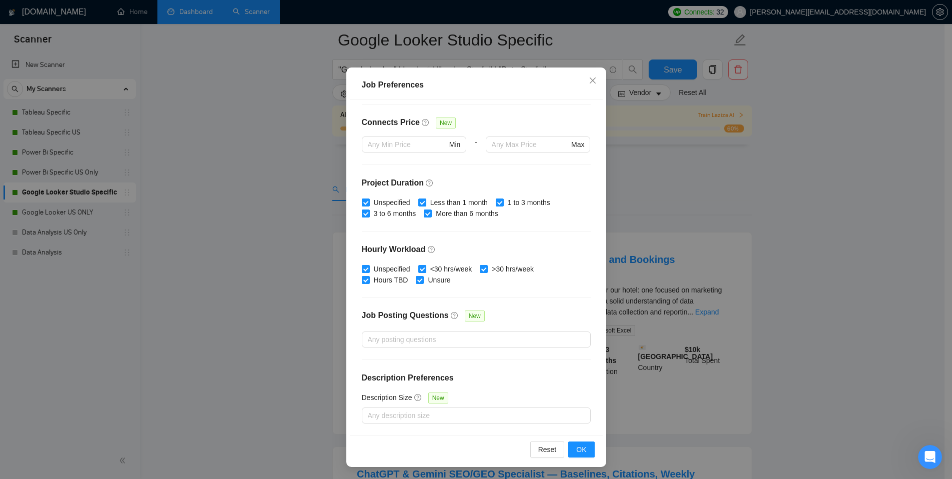
scroll to position [263, 0]
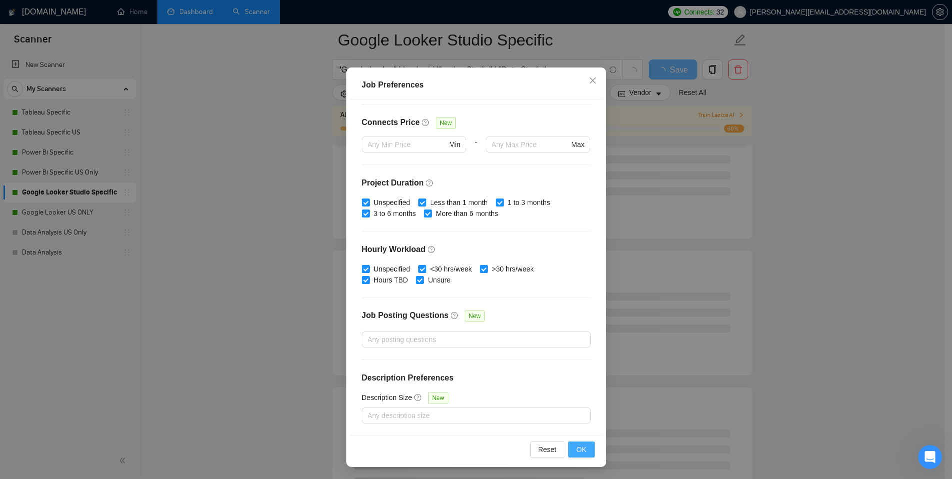
type input "60"
click at [569, 445] on button "OK" at bounding box center [581, 449] width 26 height 16
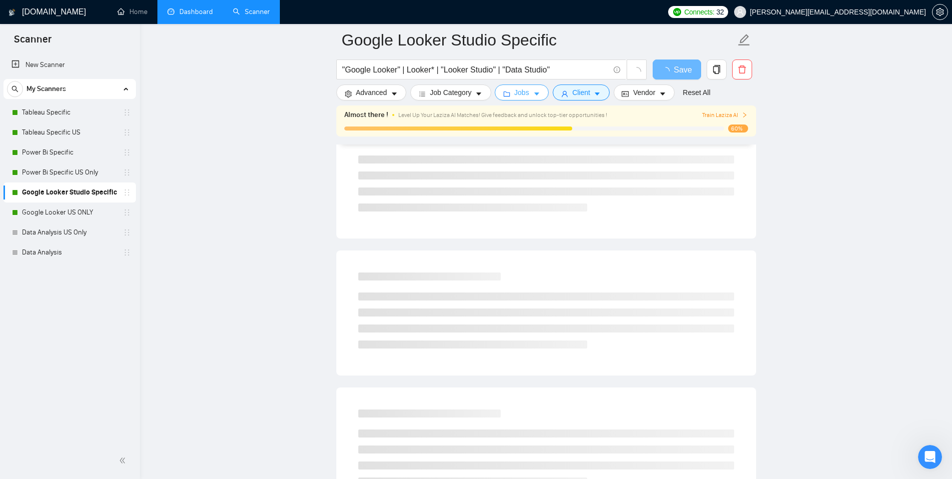
scroll to position [0, 0]
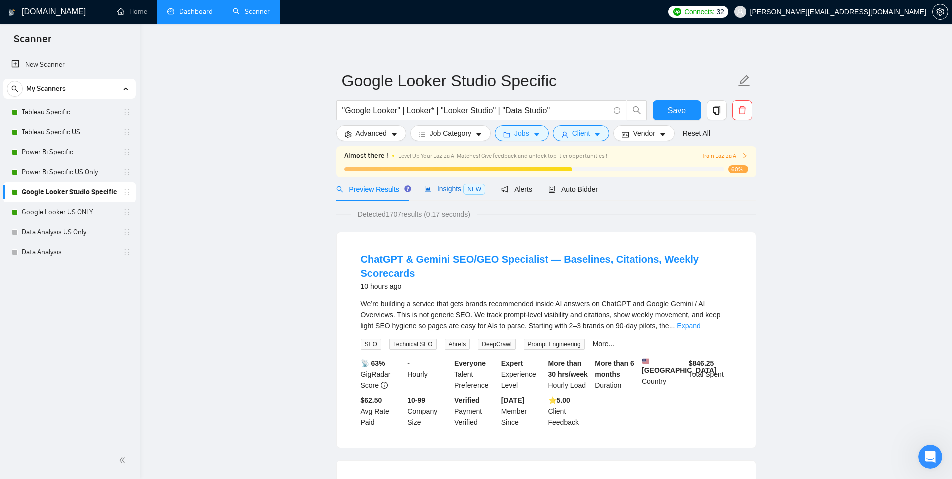
click at [459, 188] on span "Insights NEW" at bounding box center [454, 189] width 61 height 8
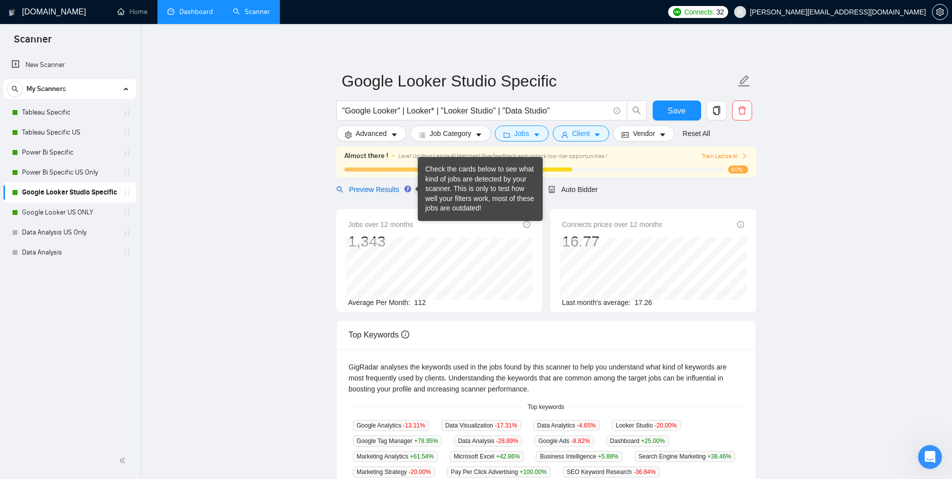
click at [392, 189] on span "Preview Results" at bounding box center [372, 189] width 72 height 8
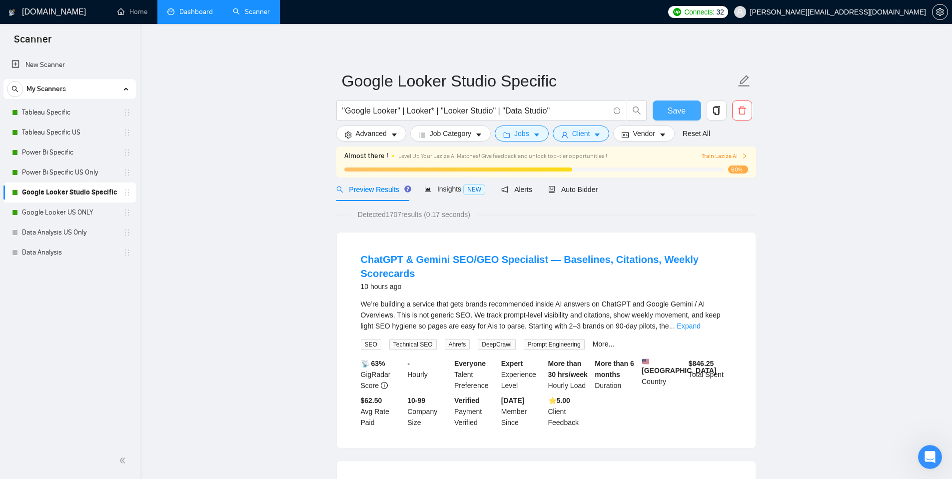
click at [660, 113] on button "Save" at bounding box center [677, 110] width 48 height 20
click at [67, 212] on link "Google Looker US ONLY" at bounding box center [69, 212] width 95 height 20
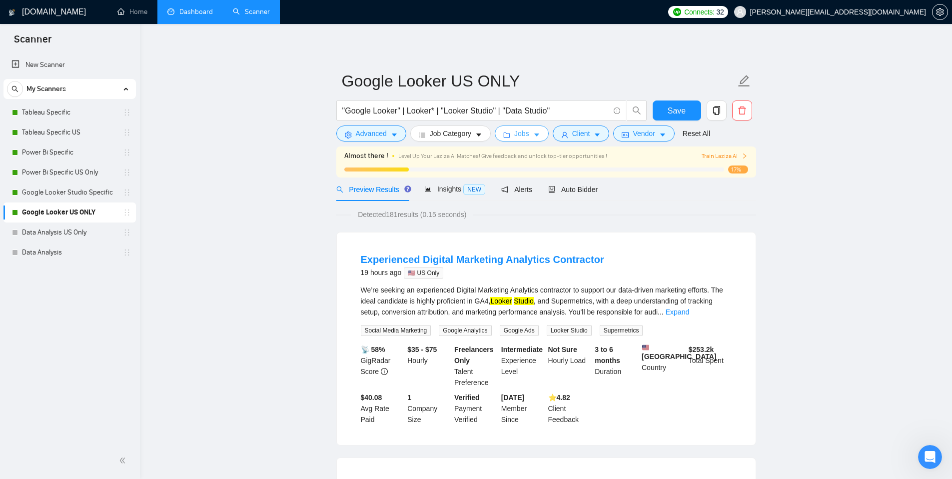
click at [529, 130] on span "Jobs" at bounding box center [521, 133] width 15 height 11
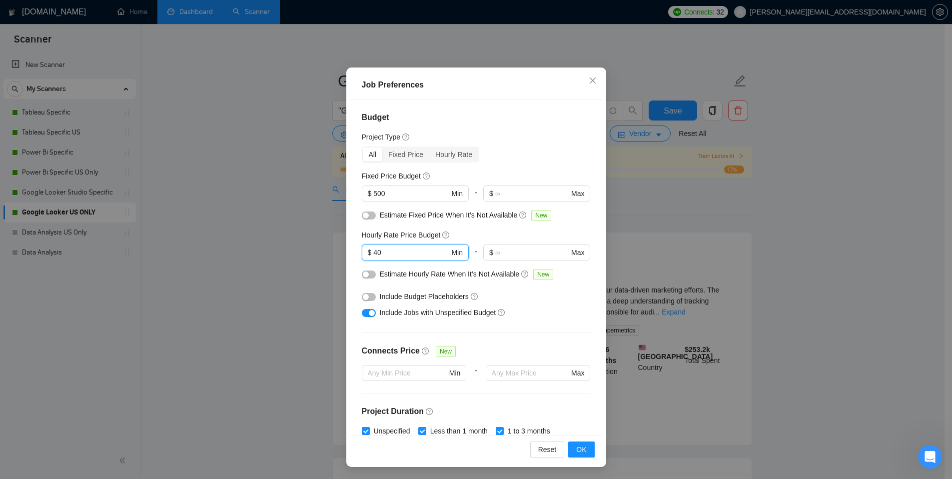
drag, startPoint x: 402, startPoint y: 247, endPoint x: 356, endPoint y: 250, distance: 46.6
click at [356, 250] on div "Budget Project Type All Fixed Price Hourly Rate Fixed Price Budget $ 500 Min - …" at bounding box center [476, 266] width 253 height 335
type input "60"
click at [576, 450] on span "OK" at bounding box center [581, 449] width 10 height 11
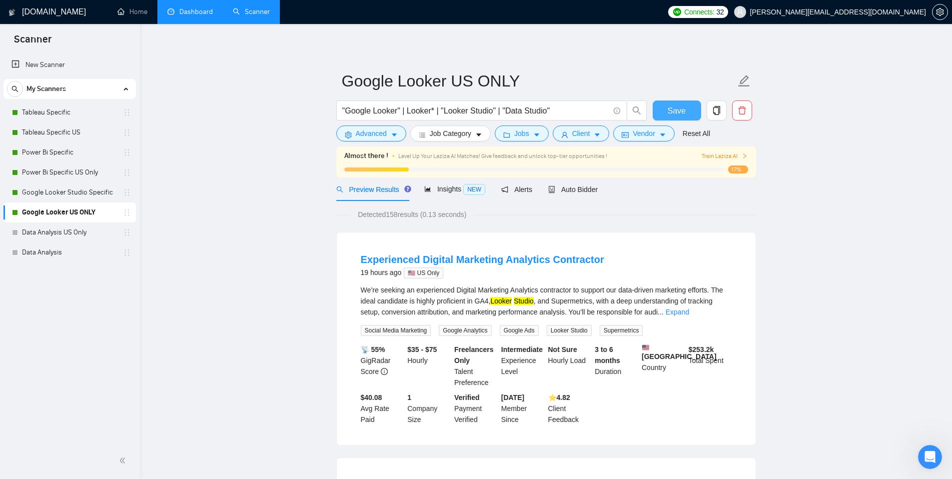
click at [681, 111] on span "Save" at bounding box center [677, 110] width 18 height 12
